Goal: Download file/media

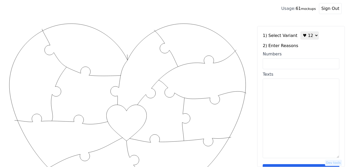
select select "3"
click at [301, 32] on select "♥ 12 ♥ 18 ♥ 28 ♥ 40 ♥ 50 ♥ 60 ♥ 70" at bounding box center [310, 36] width 18 height 8
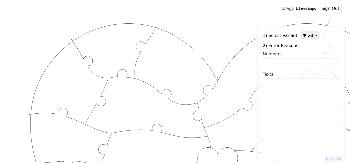
click at [297, 66] on input "Numbers" at bounding box center [301, 63] width 77 height 11
paste input "5, 6, 11, 12, 13, 19, 20, 26, 27, 30, 31, 36, 37, 40, 42, 43, 49, 53, 55, 56, 5…"
type input "5, 6, 11, 12, 13, 19, 20, 26, 27, 30, 31, 36, 37, 40, 42, 43, 49, 53, 55, 56, 5…"
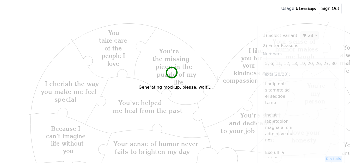
type textarea "Lor'ip dol sitametc ad el seddoe temp Inc'ut lab etdolor magna al eni admini ve…"
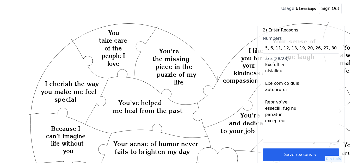
scroll to position [78, 0]
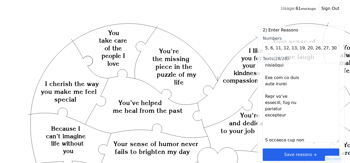
click at [313, 156] on icon "arrow right short" at bounding box center [315, 155] width 6 height 6
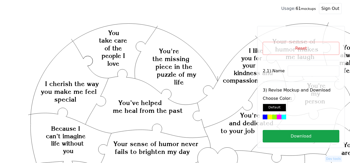
scroll to position [0, 0]
click at [299, 71] on input at bounding box center [314, 71] width 52 height 11
paste input "Trey"
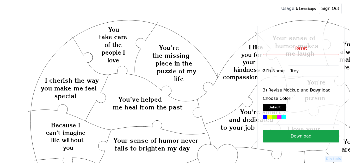
scroll to position [52, 0]
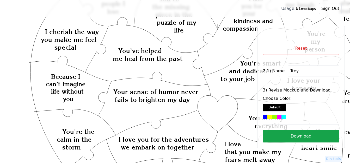
type input "Trey"
click at [271, 118] on div at bounding box center [270, 117] width 5 height 5
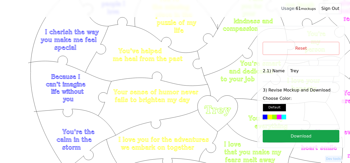
click at [308, 136] on button "Download" at bounding box center [301, 136] width 77 height 13
